Goal: Transaction & Acquisition: Download file/media

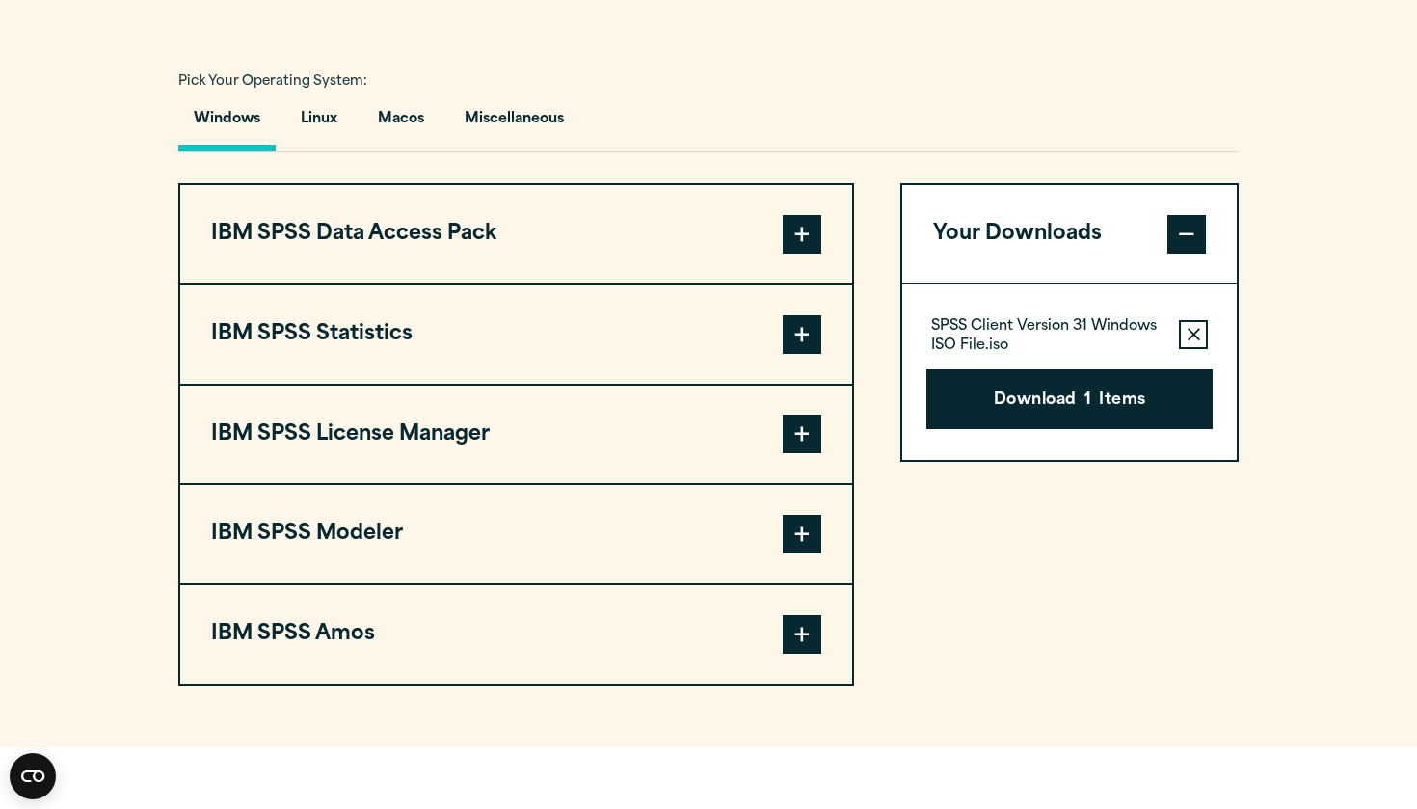
scroll to position [1380, 0]
click at [731, 319] on button "IBM SPSS Statistics" at bounding box center [516, 333] width 672 height 98
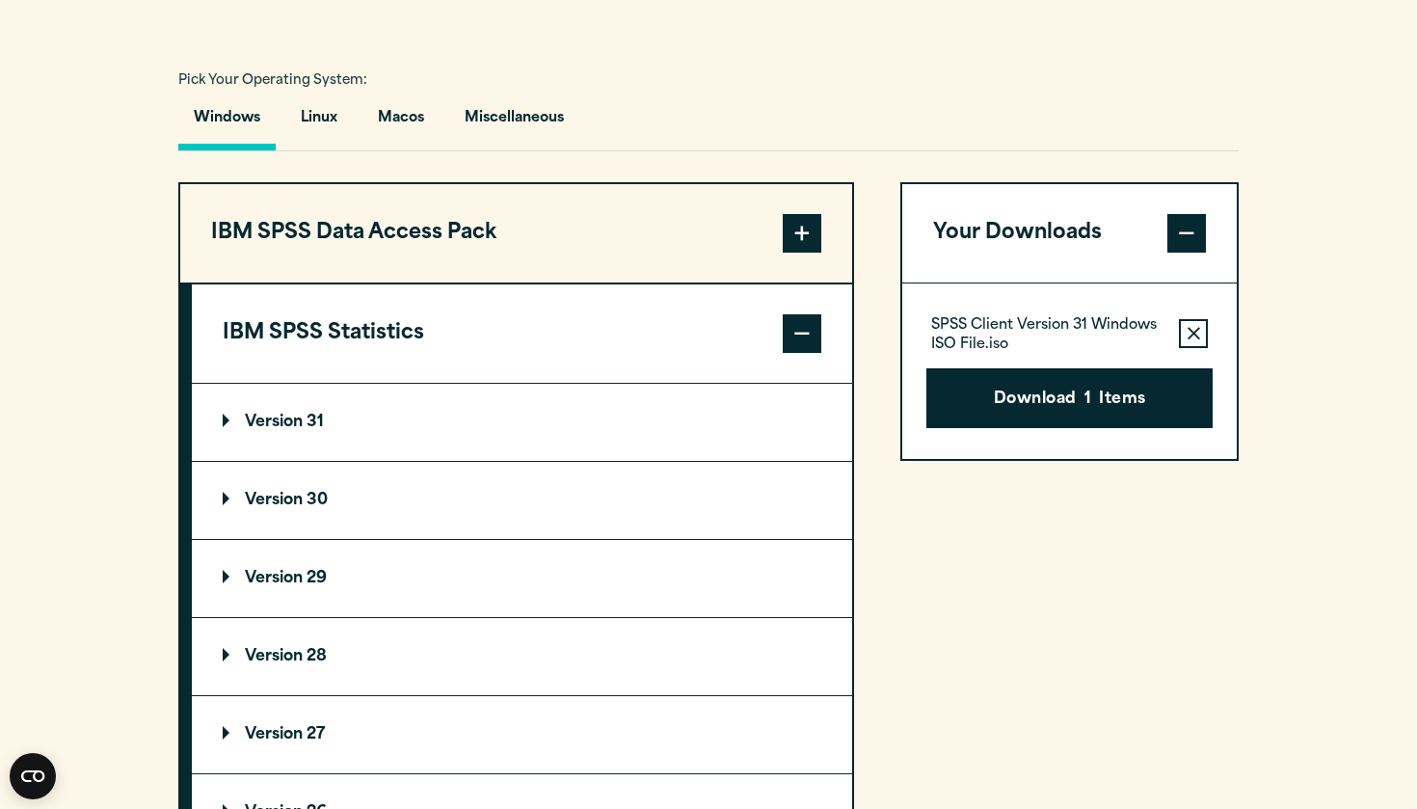
click at [459, 442] on summary "Version 31" at bounding box center [522, 422] width 660 height 77
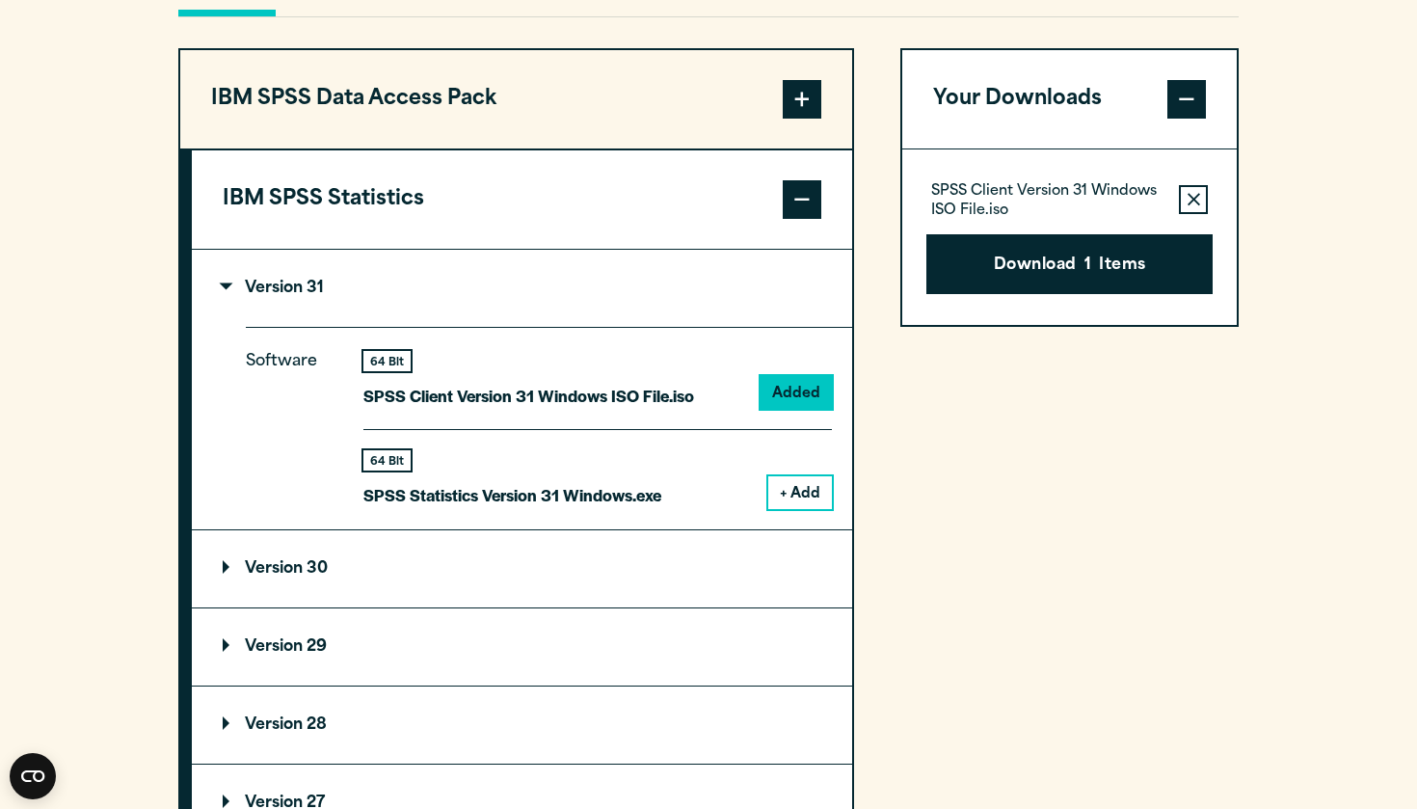
scroll to position [1509, 0]
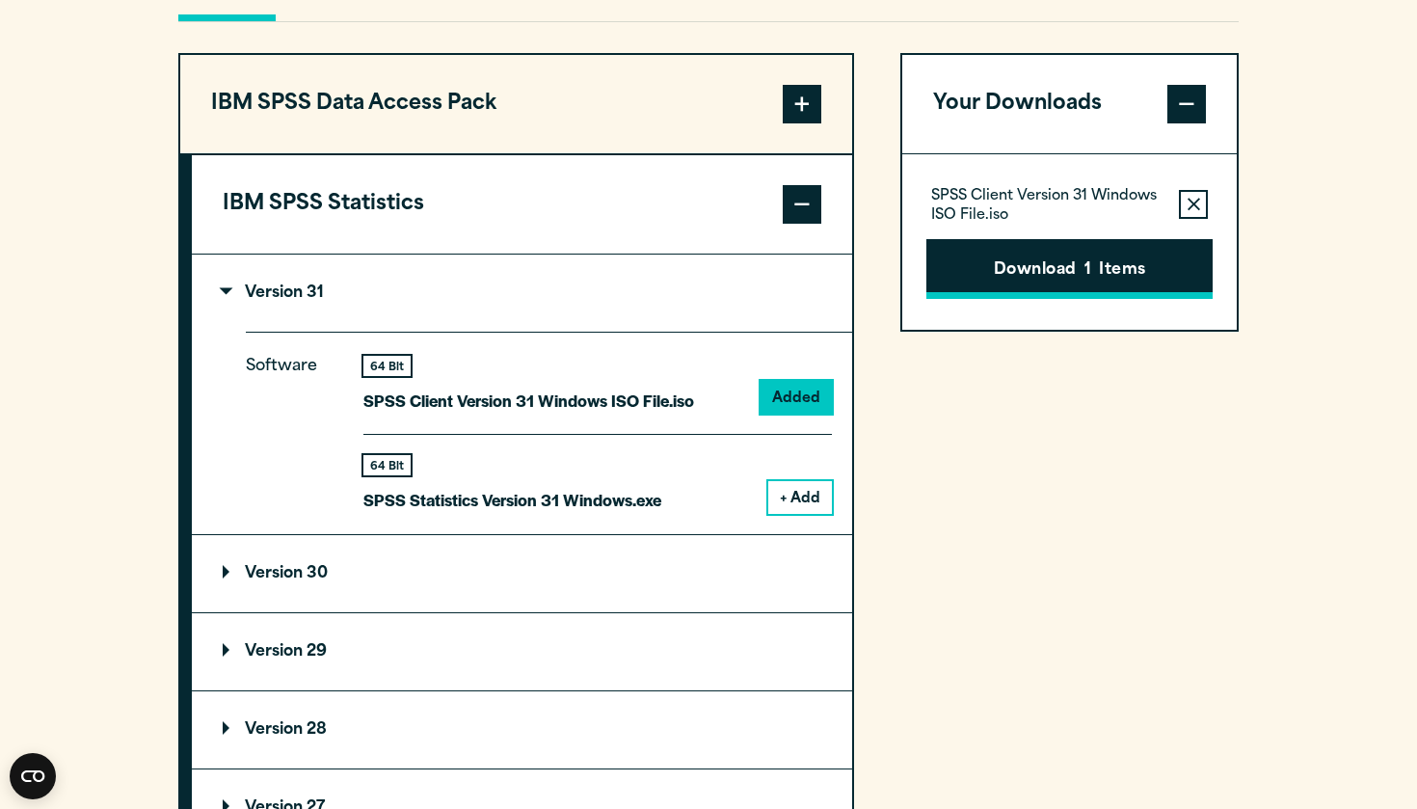
click at [1057, 246] on button "Download 1 Items" at bounding box center [1070, 269] width 286 height 60
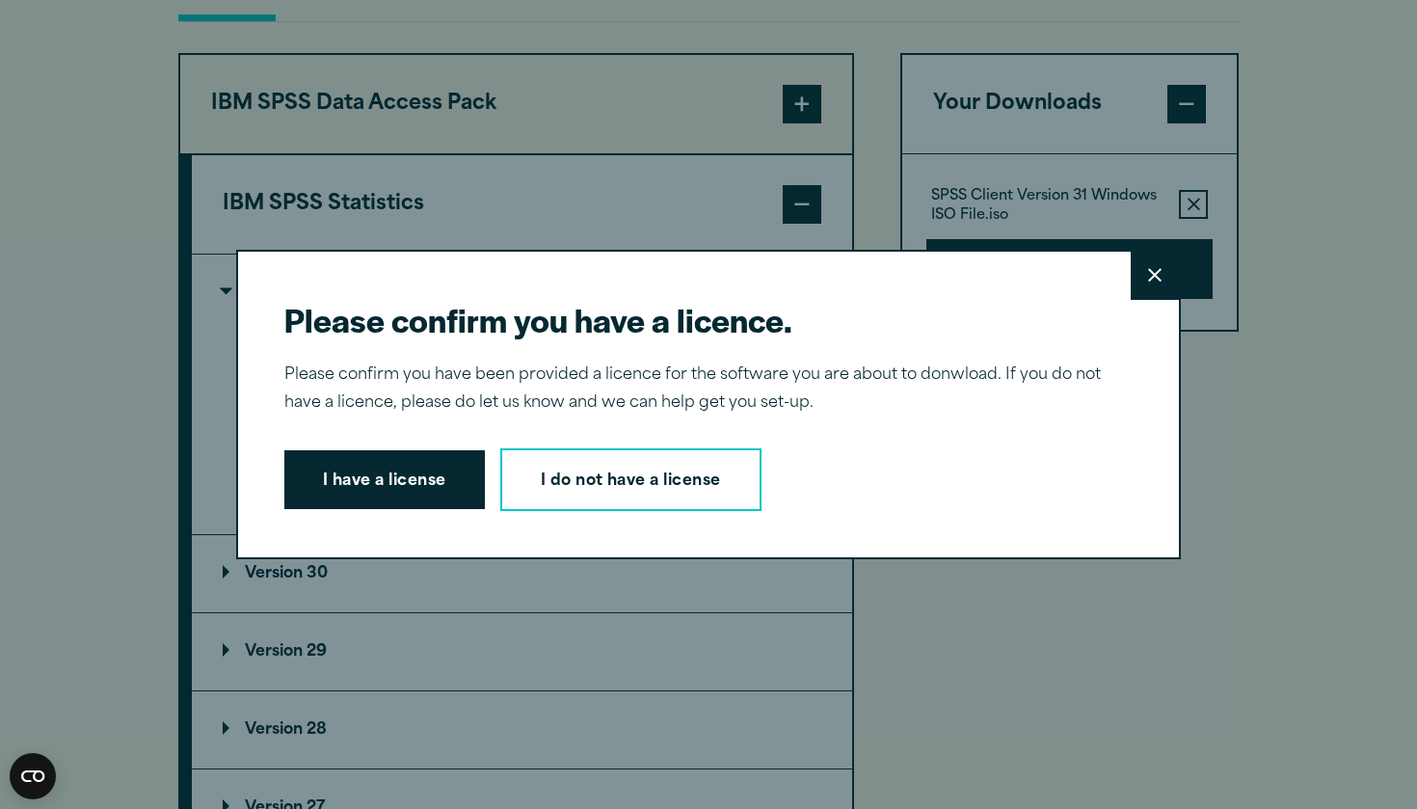
click at [1160, 269] on icon at bounding box center [1154, 275] width 13 height 14
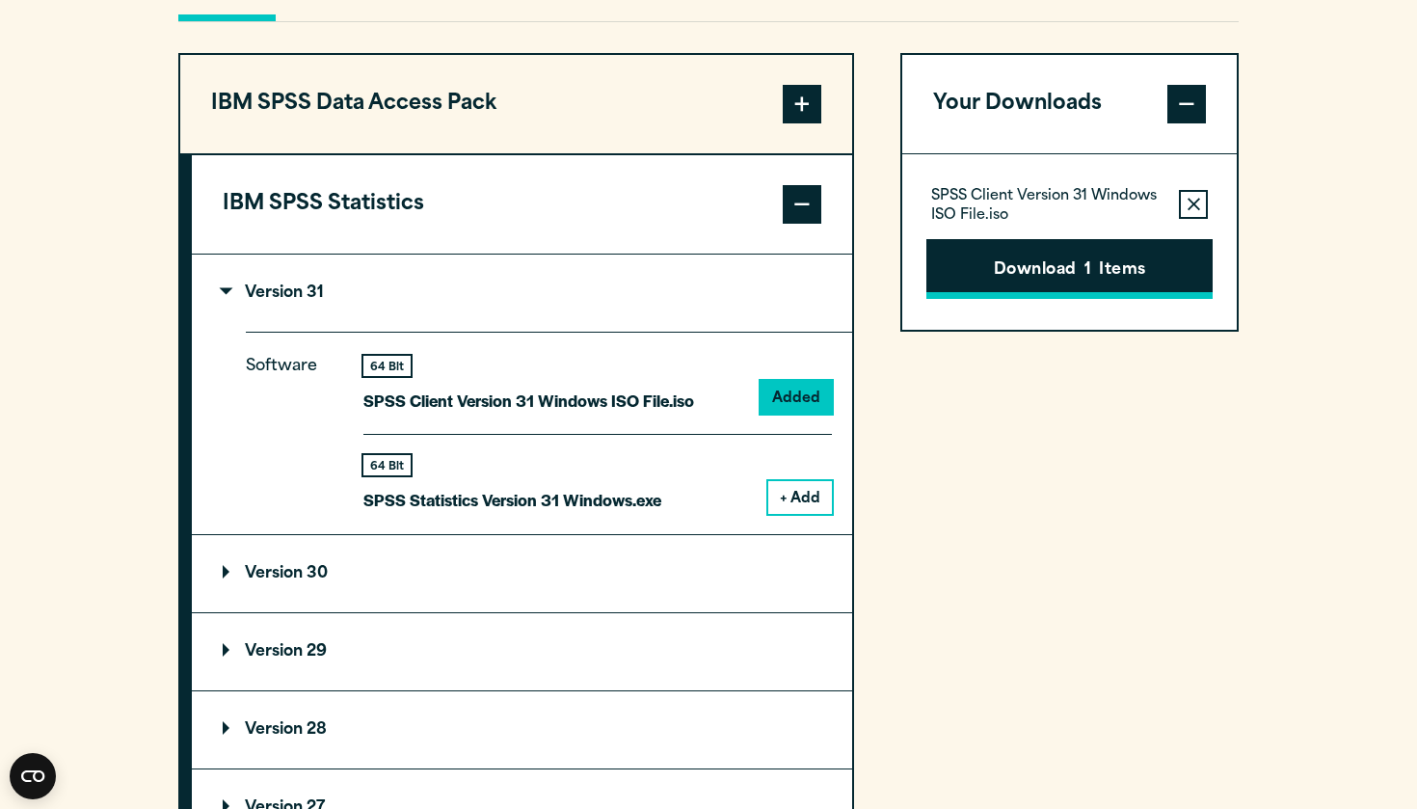
click at [968, 272] on button "Download 1 Items" at bounding box center [1070, 269] width 286 height 60
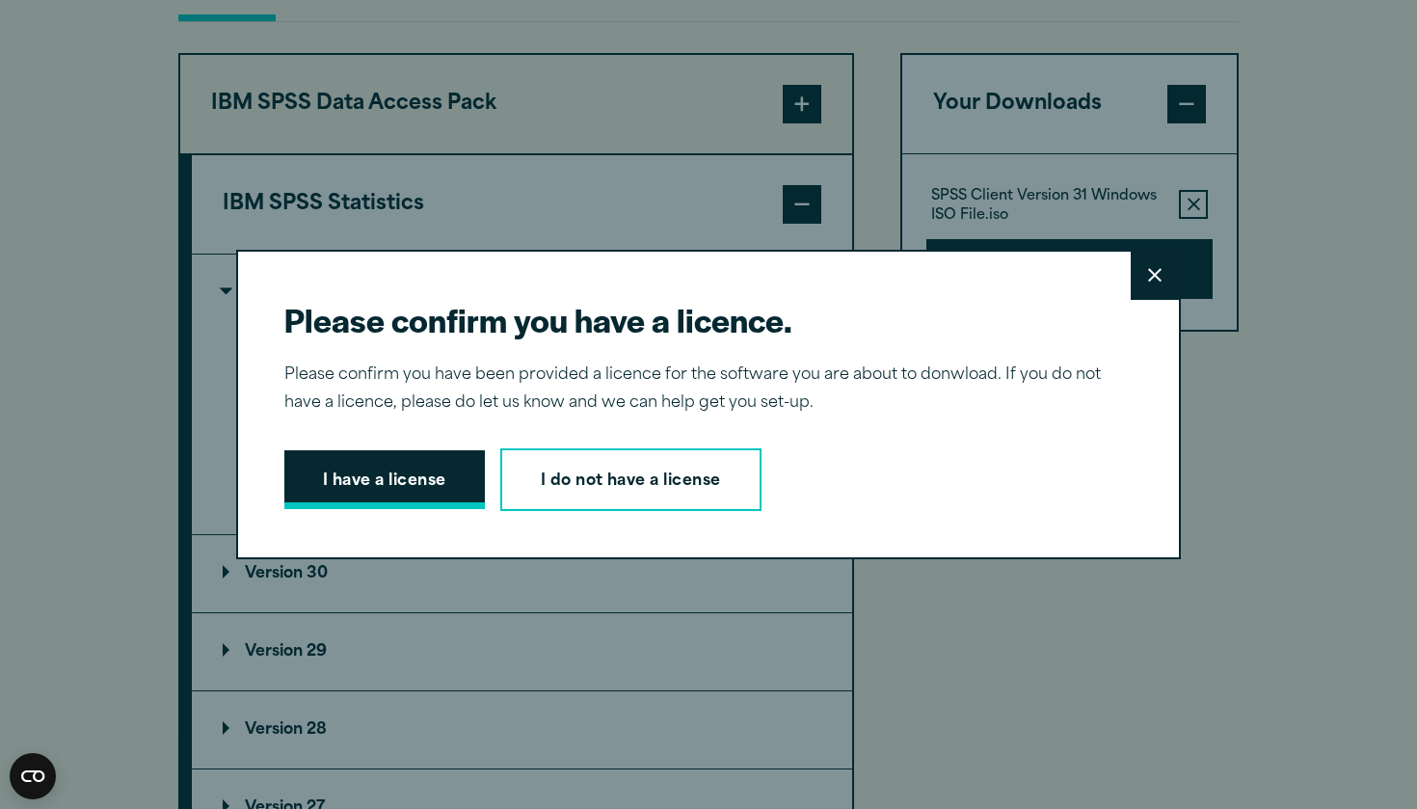
click at [440, 486] on button "I have a license" at bounding box center [384, 480] width 201 height 60
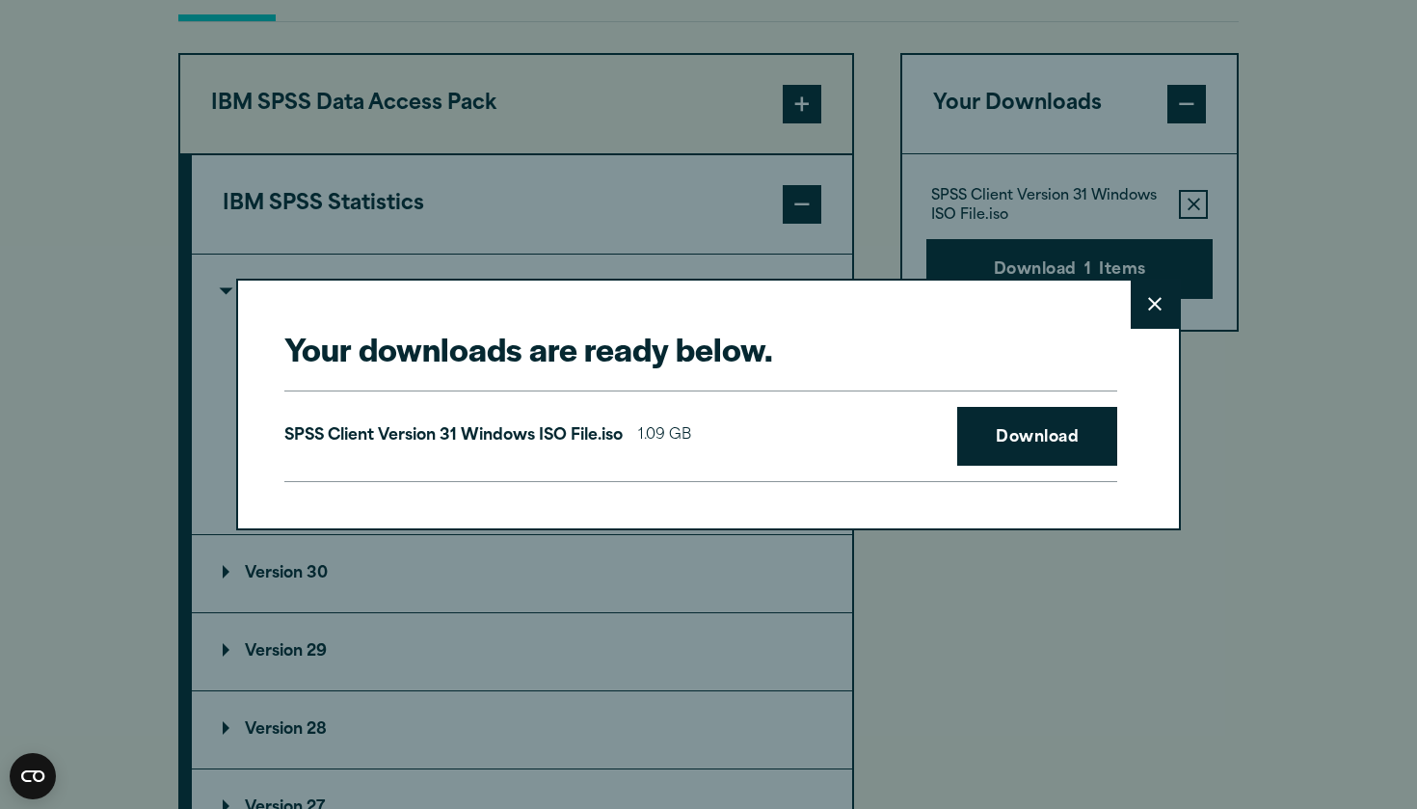
click at [1153, 286] on button "Close" at bounding box center [1155, 305] width 48 height 48
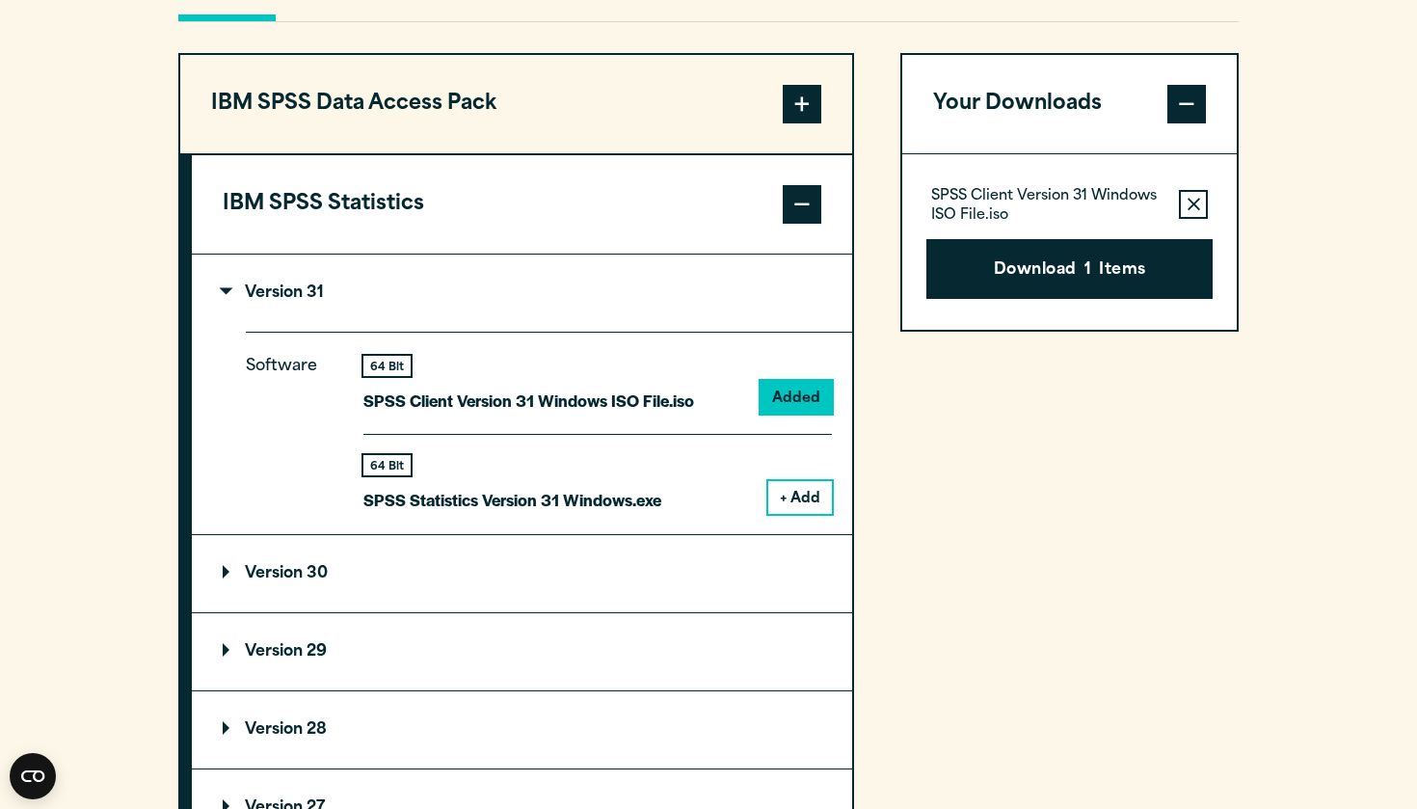
click at [1189, 201] on icon "button" at bounding box center [1194, 204] width 13 height 13
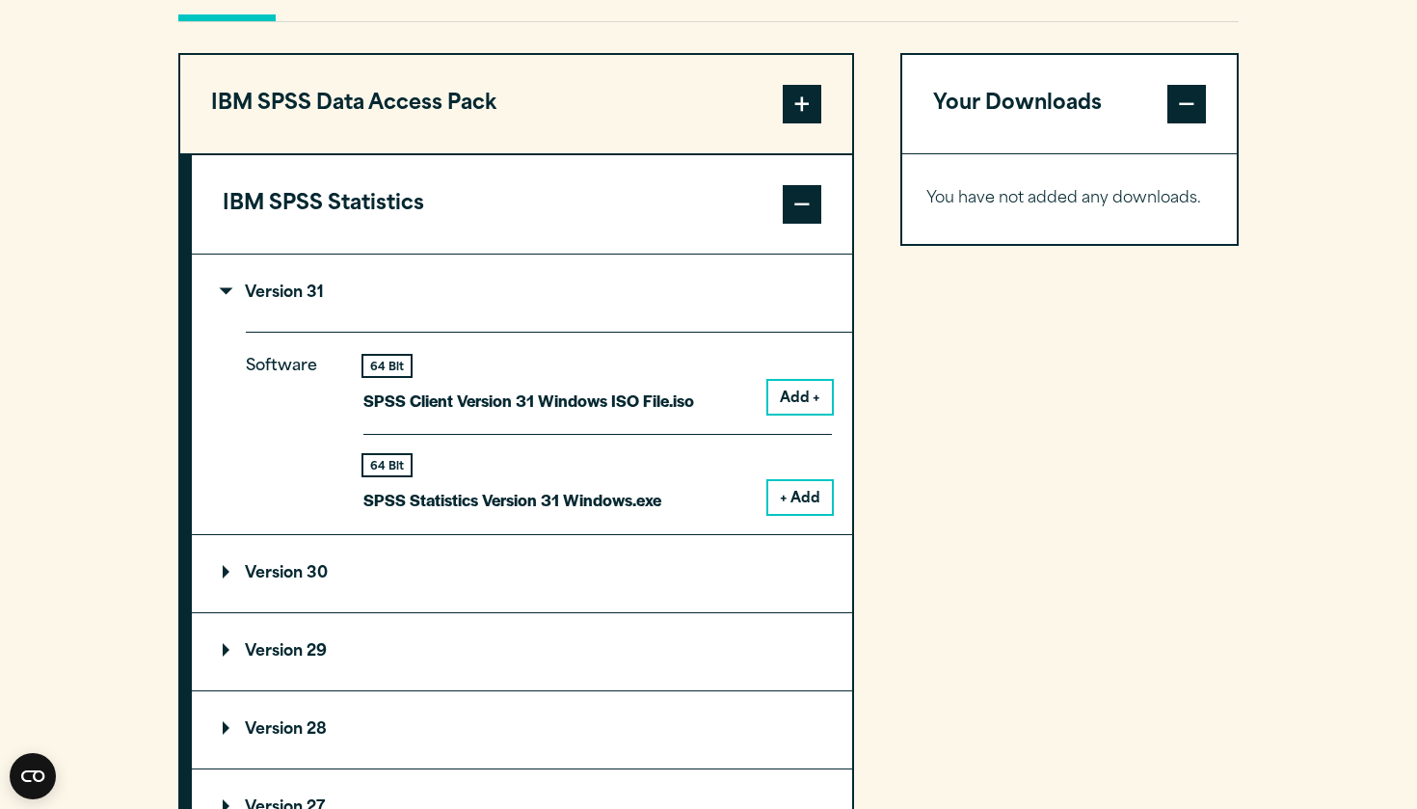
click at [697, 558] on summary "Version 30" at bounding box center [522, 573] width 660 height 77
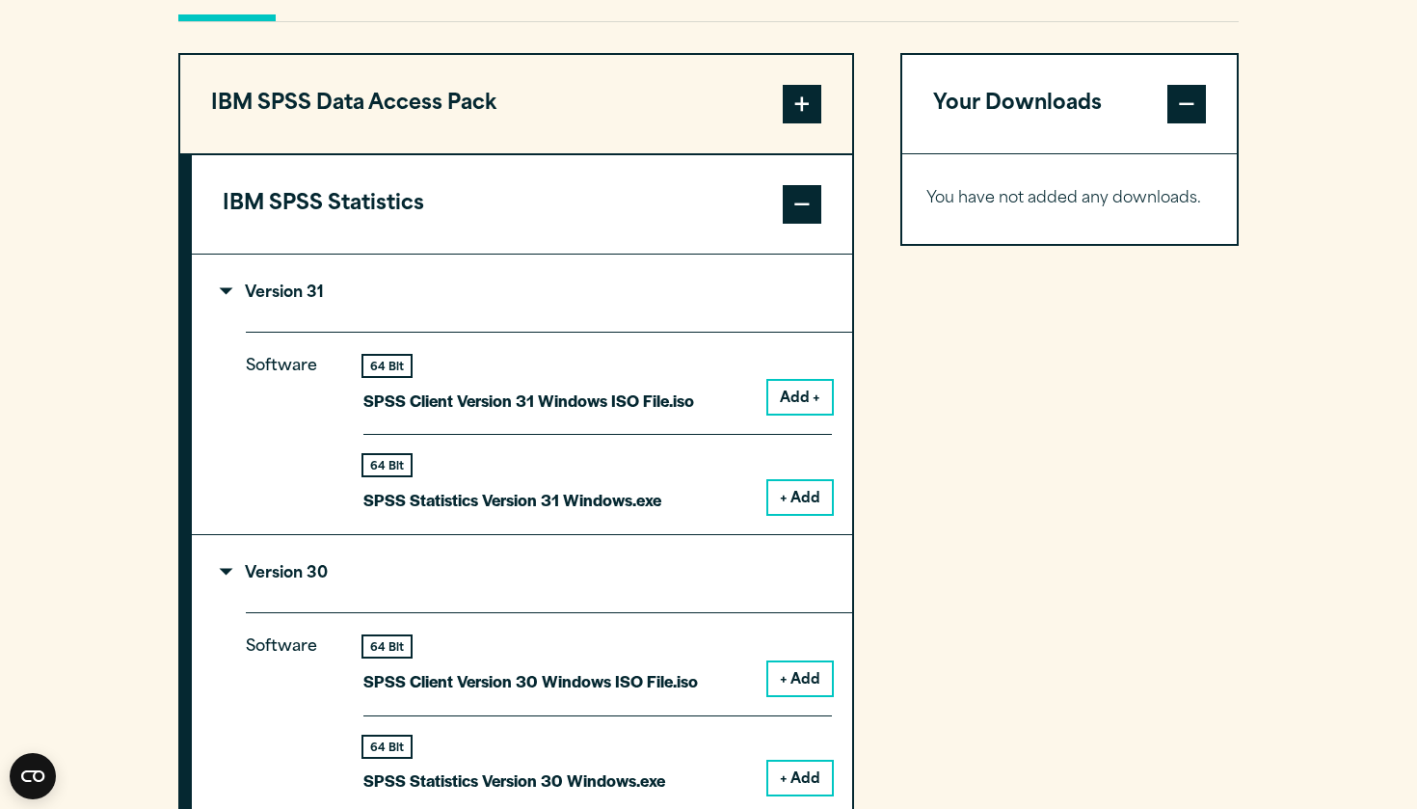
click at [794, 662] on button "+ Add" at bounding box center [800, 678] width 64 height 33
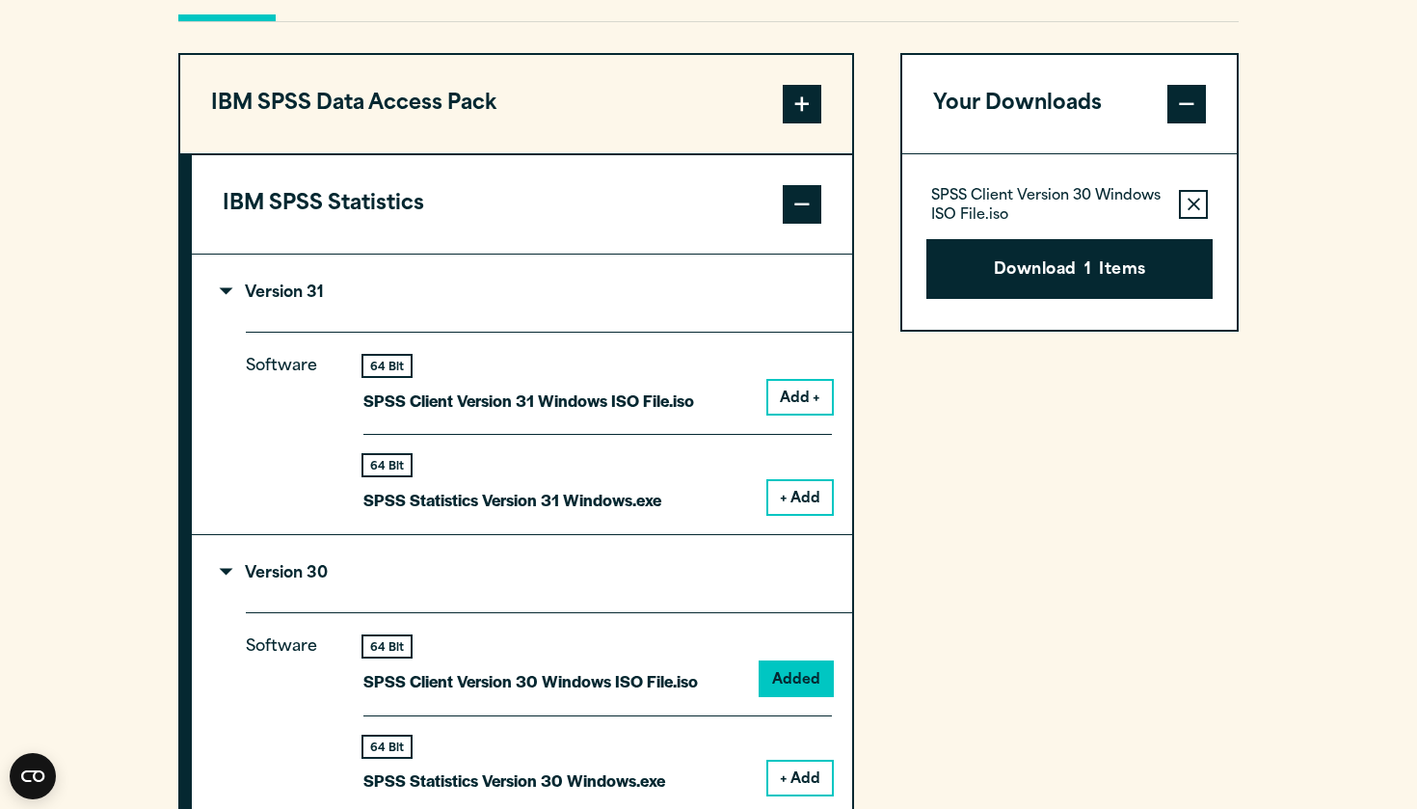
click at [1088, 233] on div "Download 1 Items" at bounding box center [1070, 261] width 286 height 75
click at [1077, 260] on button "Download 1 Items" at bounding box center [1070, 269] width 286 height 60
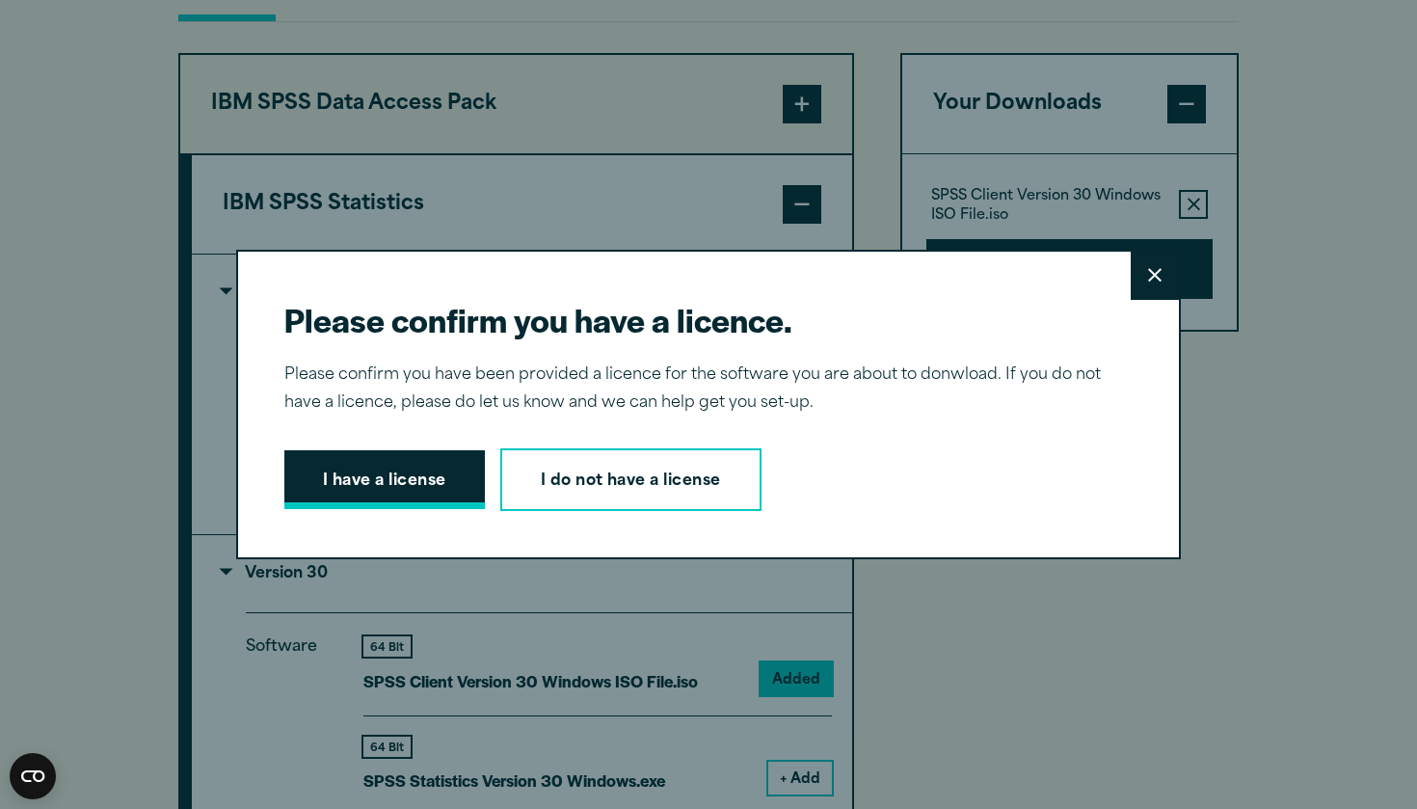
click at [419, 481] on button "I have a license" at bounding box center [384, 480] width 201 height 60
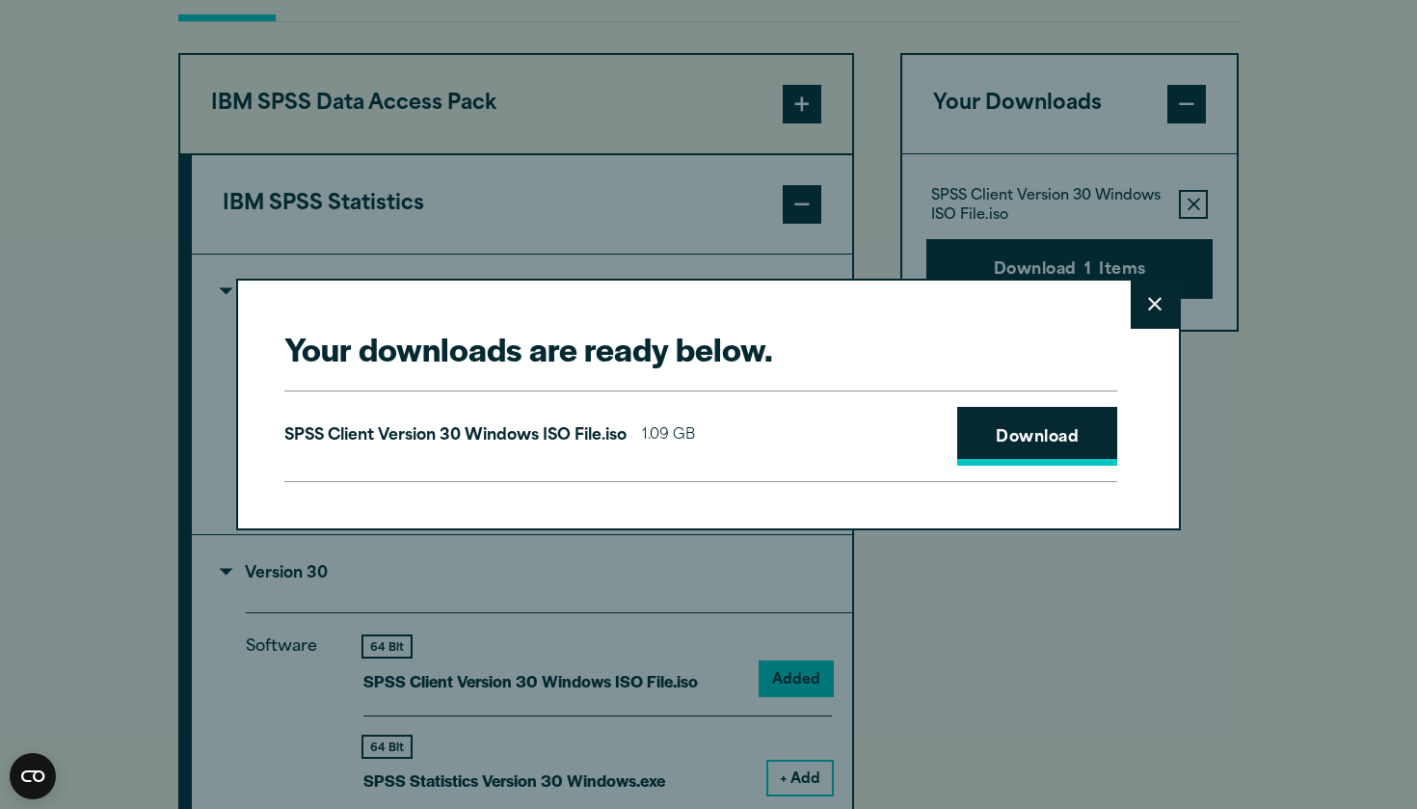
click at [1088, 430] on link "Download" at bounding box center [1037, 437] width 160 height 60
click at [1148, 307] on icon at bounding box center [1154, 304] width 13 height 14
